Goal: Book appointment/travel/reservation

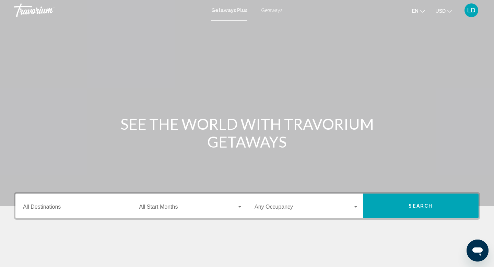
click at [275, 12] on span "Getaways" at bounding box center [272, 10] width 22 height 5
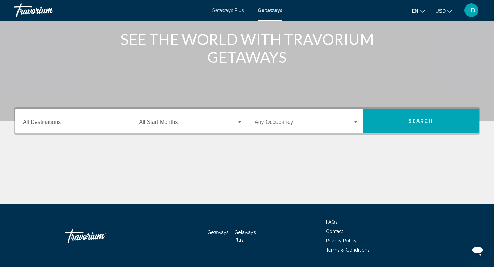
scroll to position [93, 0]
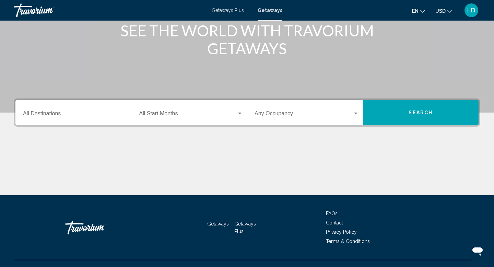
click at [85, 122] on div "Destination All Destinations" at bounding box center [75, 113] width 104 height 22
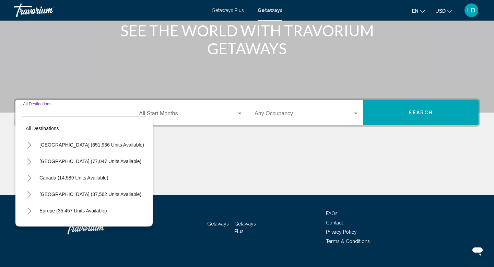
scroll to position [106, 0]
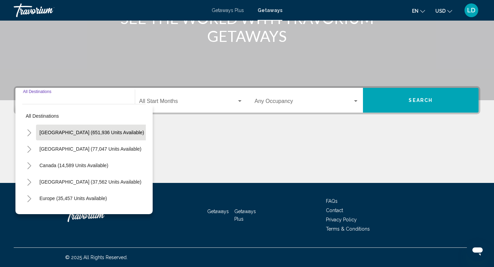
click at [51, 132] on span "[GEOGRAPHIC_DATA] (651,936 units available)" at bounding box center [91, 132] width 105 height 5
type input "**********"
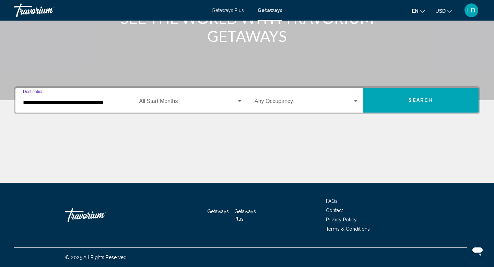
click at [417, 98] on span "Search" at bounding box center [421, 100] width 24 height 5
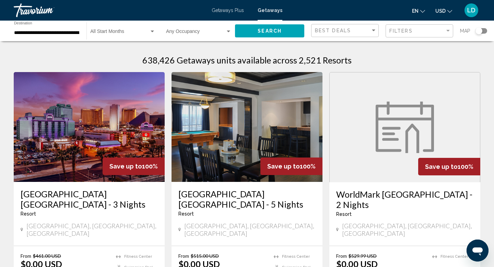
click at [398, 34] on div "Filters" at bounding box center [421, 31] width 62 height 13
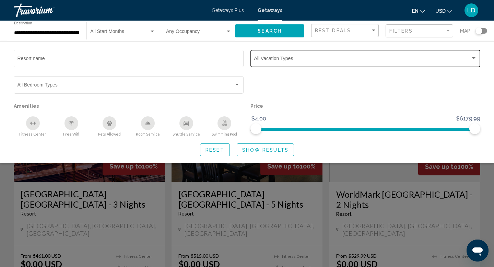
click at [296, 61] on span "Search widget" at bounding box center [362, 59] width 217 height 5
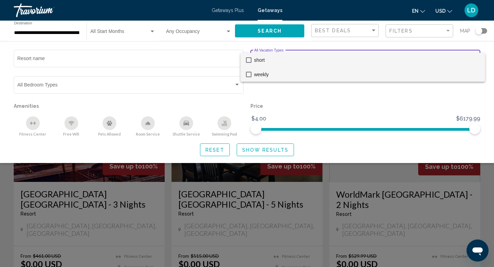
click at [256, 73] on span "weekly" at bounding box center [367, 74] width 226 height 14
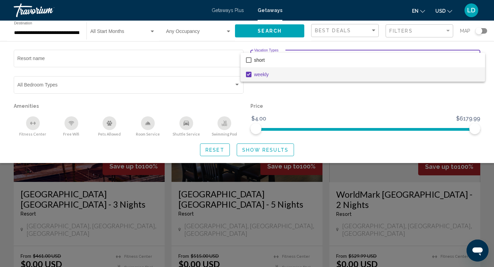
click at [248, 151] on div at bounding box center [247, 133] width 494 height 267
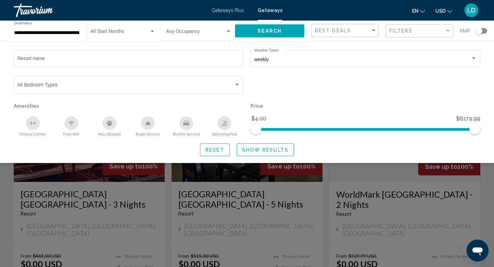
click at [255, 152] on span "Show Results" at bounding box center [265, 149] width 46 height 5
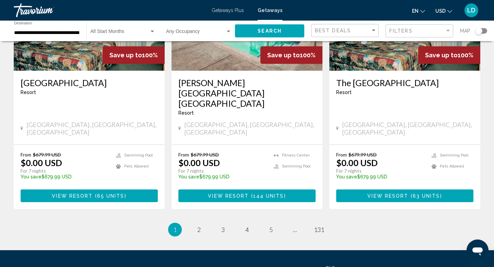
scroll to position [856, 0]
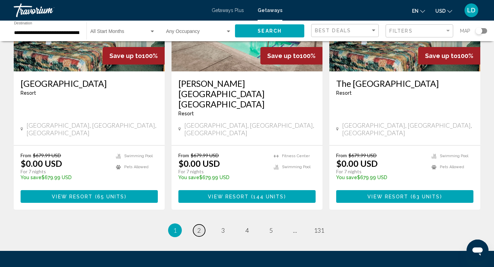
click at [202, 225] on link "page 2" at bounding box center [199, 231] width 12 height 12
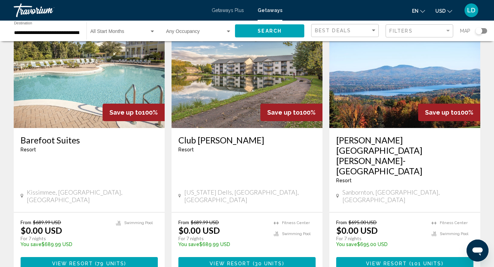
scroll to position [540, 0]
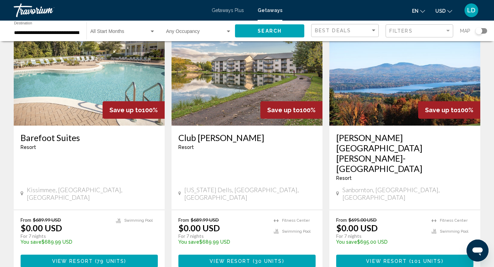
click at [73, 259] on span "View Resort" at bounding box center [72, 261] width 41 height 5
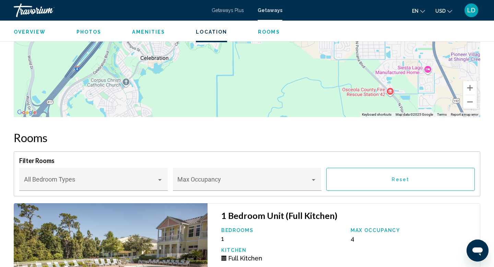
scroll to position [1041, 0]
